Goal: Task Accomplishment & Management: Use online tool/utility

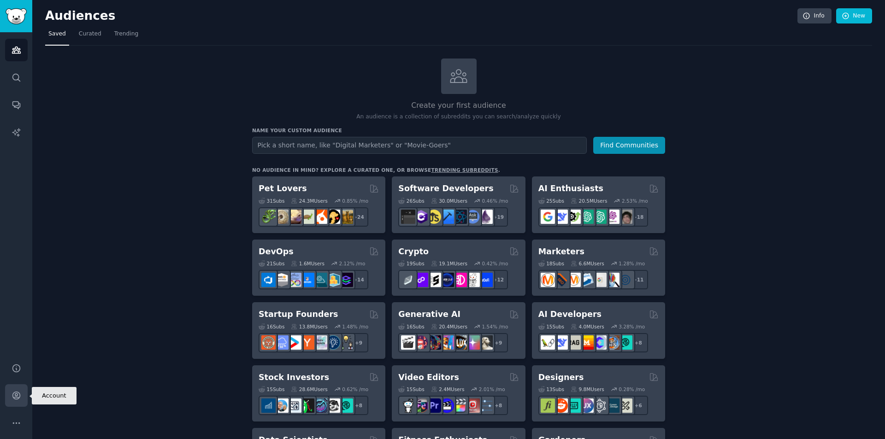
click at [12, 395] on icon "Sidebar" at bounding box center [17, 396] width 10 height 10
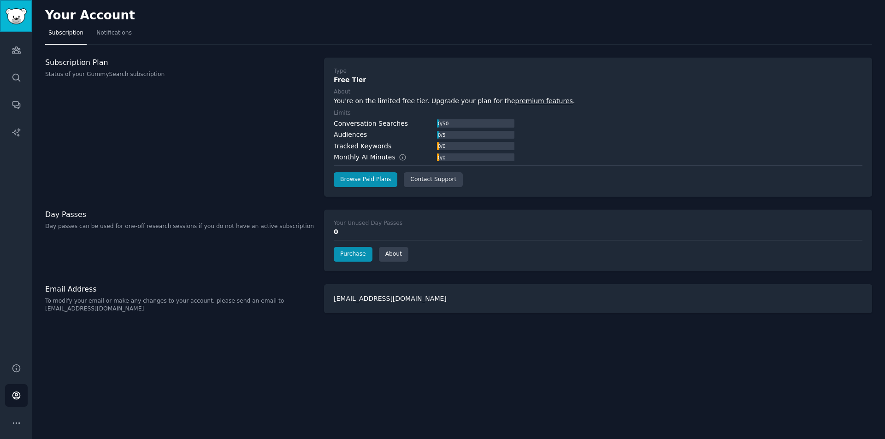
click at [19, 17] on img "Sidebar" at bounding box center [16, 16] width 21 height 16
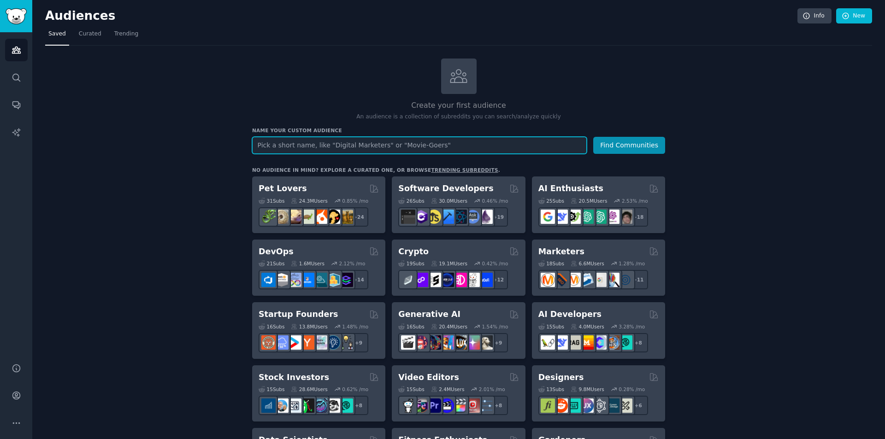
click at [317, 145] on input "text" at bounding box center [419, 145] width 335 height 17
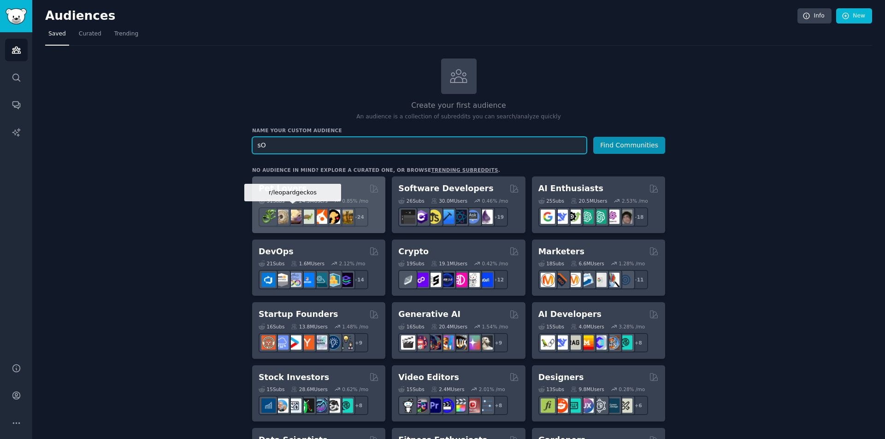
type input "s"
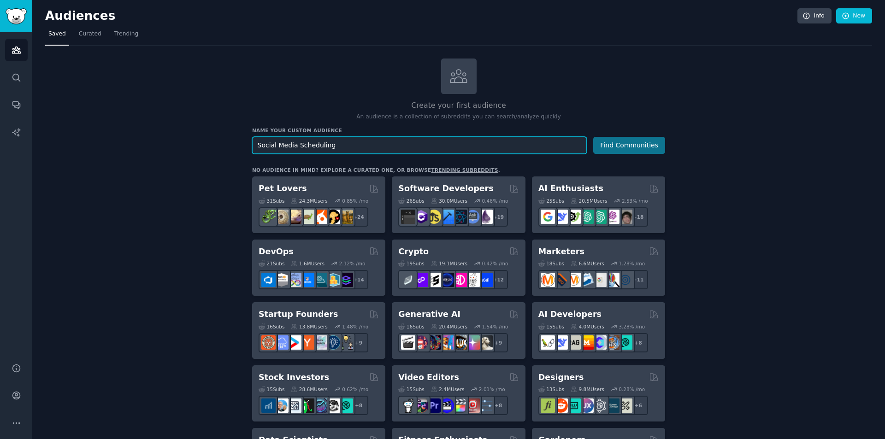
type input "Social Media Scheduling"
click at [608, 144] on button "Find Communities" at bounding box center [629, 145] width 72 height 17
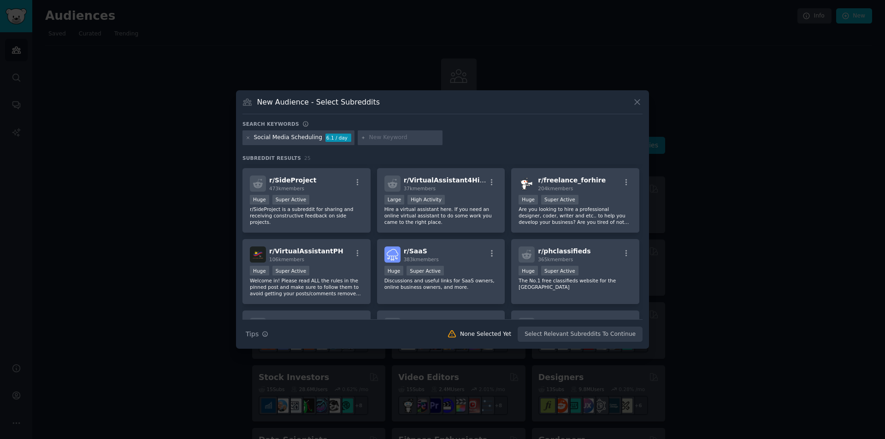
scroll to position [282, 0]
